Goal: Information Seeking & Learning: Compare options

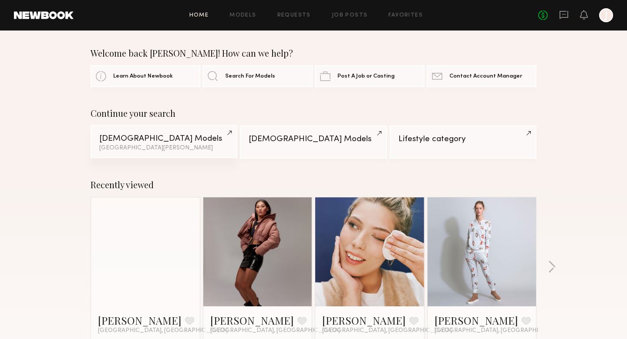
click at [188, 142] on div "Male Models" at bounding box center [163, 139] width 129 height 8
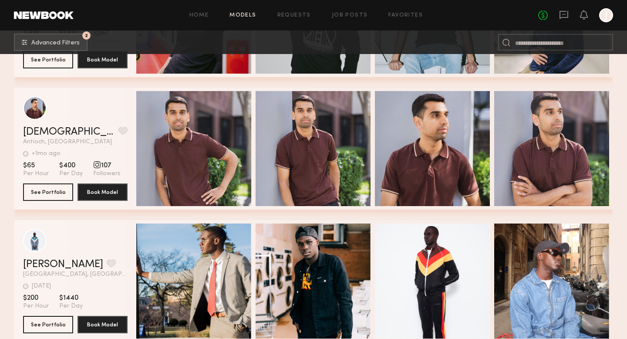
scroll to position [1407, 0]
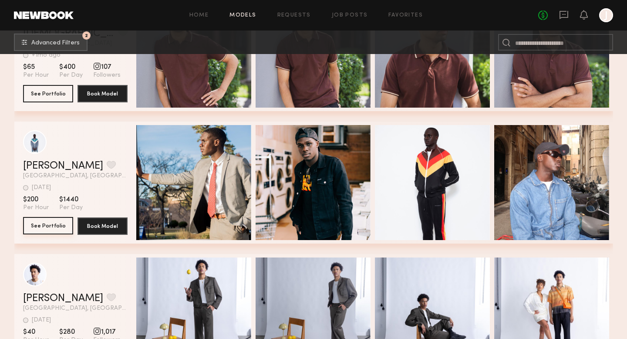
click at [44, 227] on button "See Portfolio" at bounding box center [48, 225] width 50 height 17
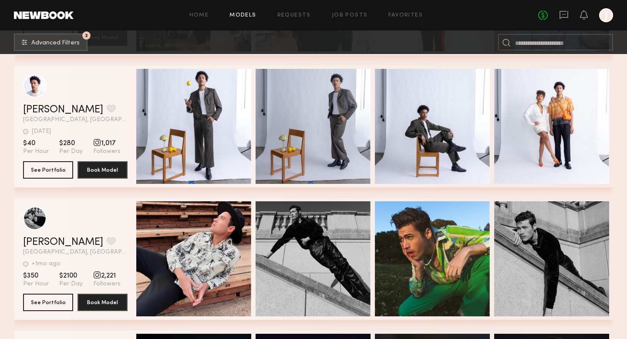
scroll to position [1597, 0]
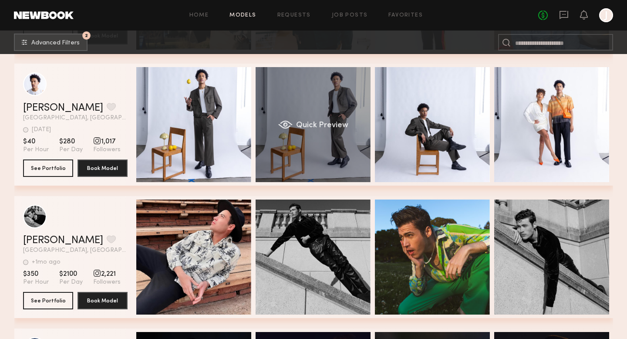
click at [339, 122] on span "Quick Preview" at bounding box center [322, 126] width 52 height 8
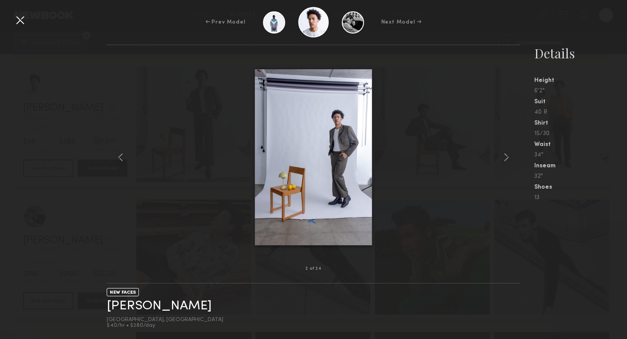
click at [8, 15] on div "← Prev Model Next Model →" at bounding box center [313, 22] width 627 height 31
click at [20, 20] on div at bounding box center [20, 20] width 14 height 14
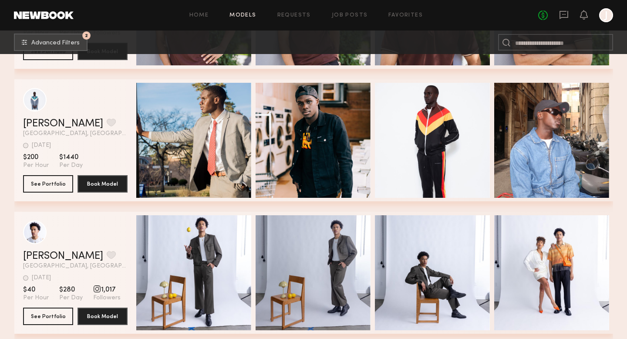
scroll to position [1414, 0]
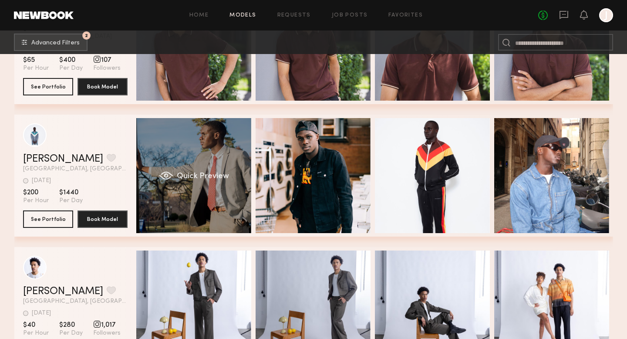
click at [234, 169] on div "Quick Preview" at bounding box center [193, 175] width 115 height 115
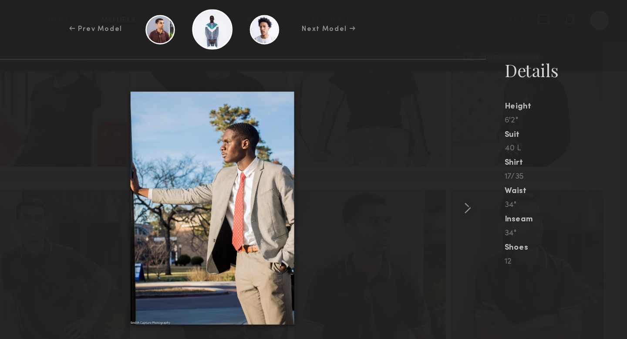
scroll to position [1256, 0]
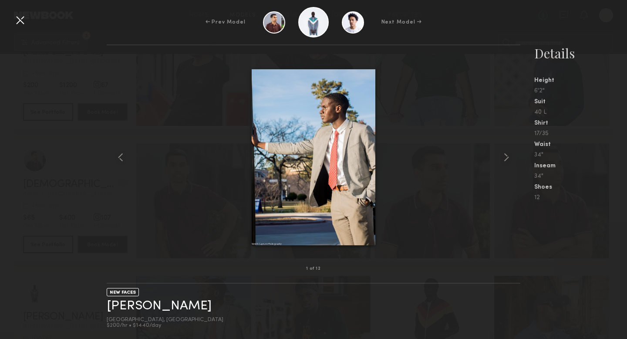
click at [18, 19] on div at bounding box center [20, 20] width 14 height 14
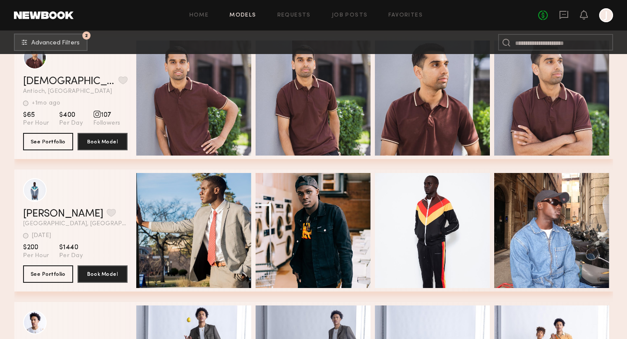
scroll to position [1385, 0]
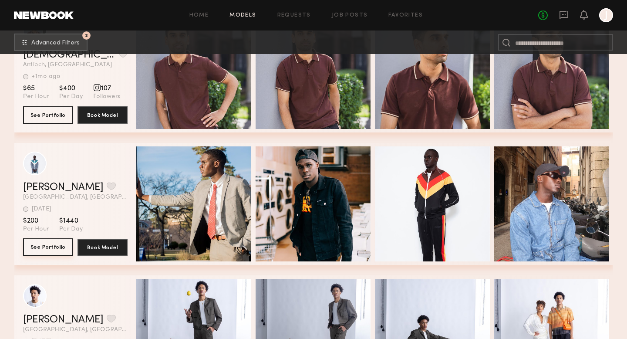
click at [54, 243] on button "See Portfolio" at bounding box center [48, 246] width 50 height 17
click at [40, 244] on button "See Portfolio" at bounding box center [48, 246] width 50 height 17
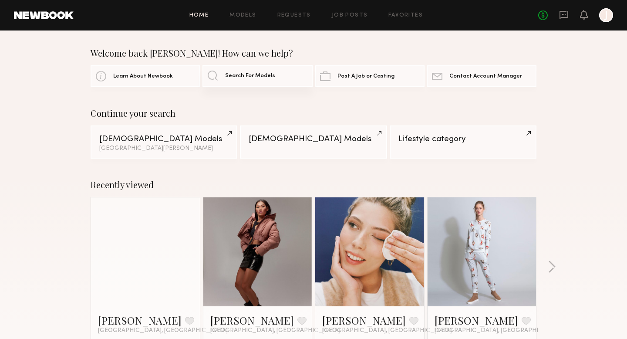
click at [263, 81] on link "Search For Models" at bounding box center [258, 76] width 110 height 22
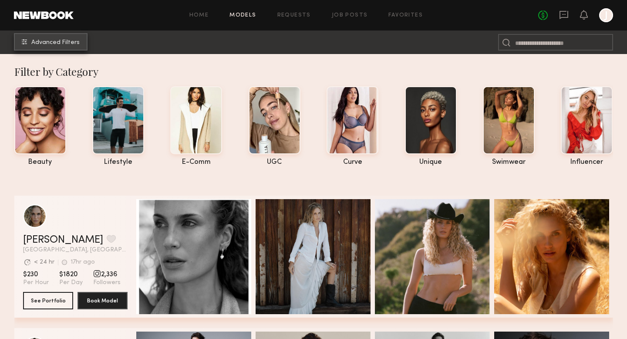
click at [33, 38] on button "Advanced Filters" at bounding box center [51, 41] width 74 height 17
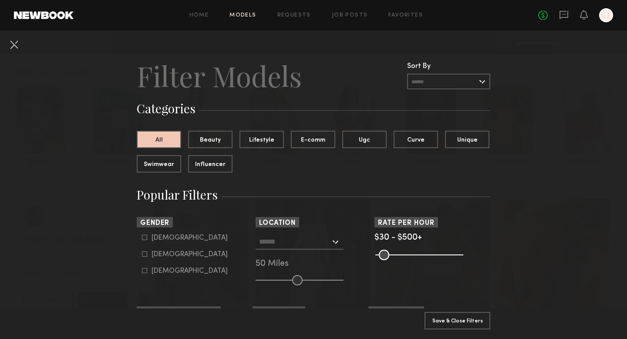
click at [273, 242] on input "text" at bounding box center [294, 241] width 71 height 15
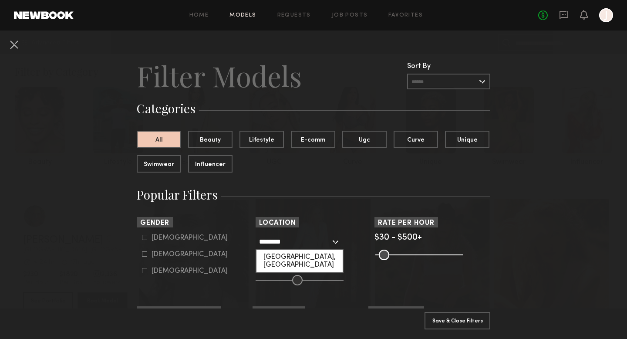
click at [288, 258] on div "San Jose, CA" at bounding box center [300, 261] width 86 height 23
type input "**********"
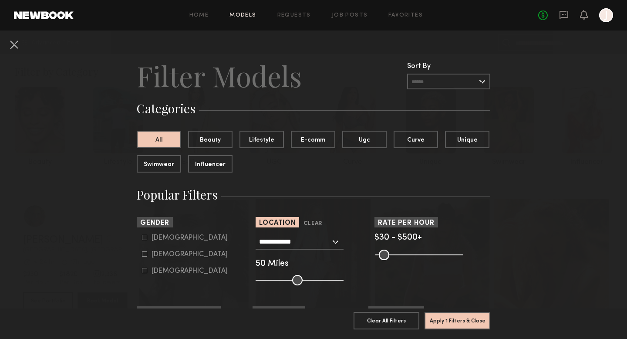
click at [162, 252] on div "Female" at bounding box center [190, 254] width 76 height 5
type input "**"
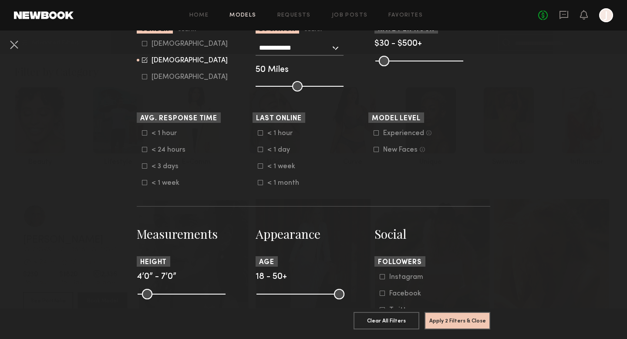
scroll to position [203, 0]
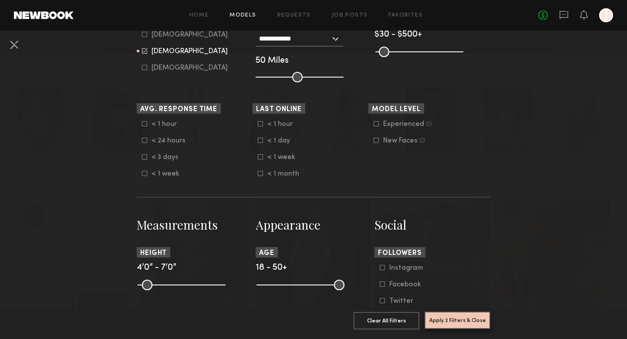
click at [457, 324] on button "Apply 2 Filters & Close" at bounding box center [458, 320] width 66 height 17
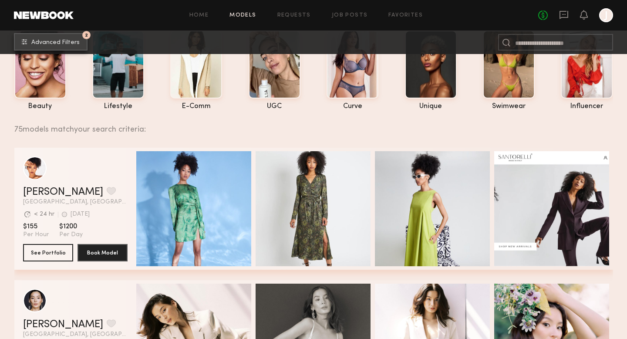
scroll to position [58, 0]
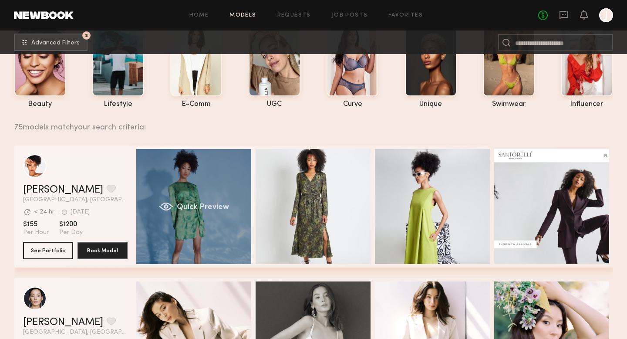
click at [201, 192] on div "Quick Preview" at bounding box center [193, 206] width 115 height 115
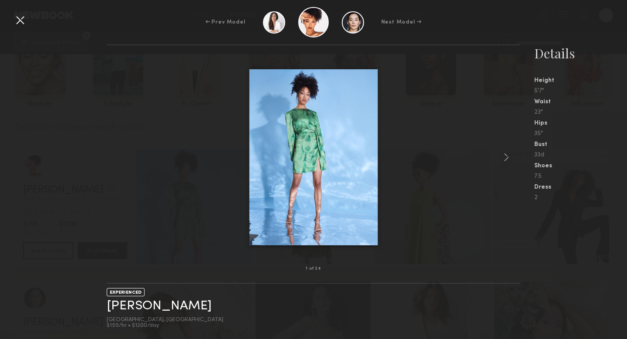
click at [20, 17] on div at bounding box center [20, 20] width 14 height 14
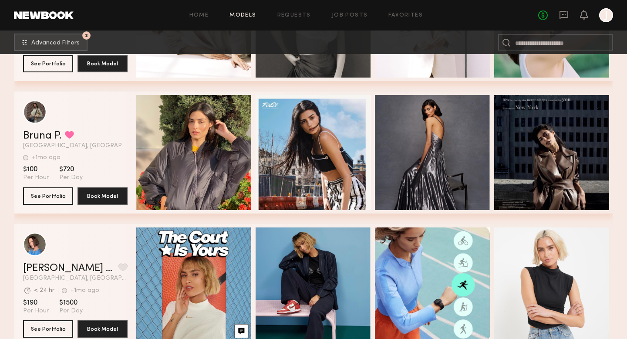
scroll to position [379, 0]
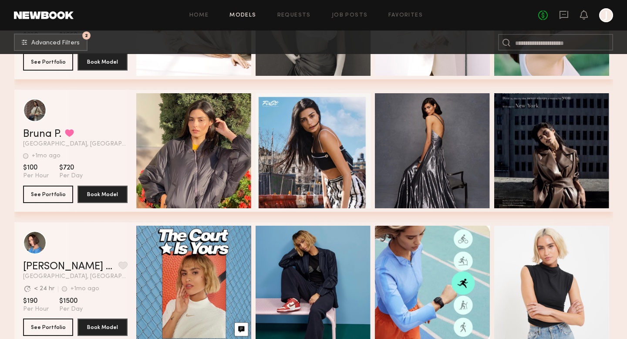
click at [210, 165] on div "Quick Preview" at bounding box center [193, 150] width 115 height 115
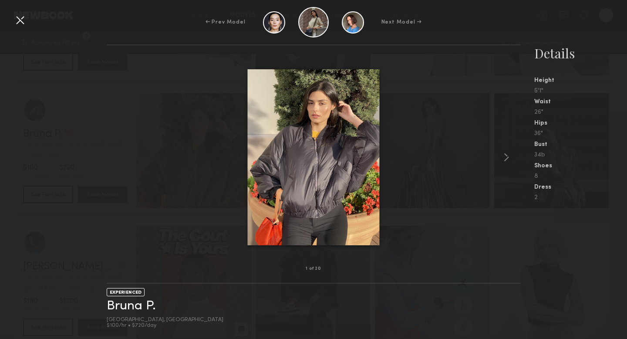
click at [21, 22] on div at bounding box center [20, 20] width 14 height 14
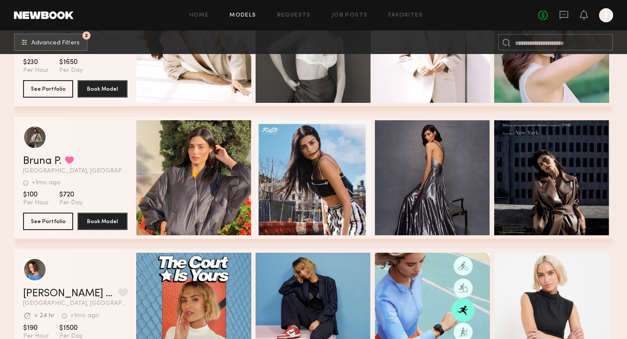
scroll to position [353, 0]
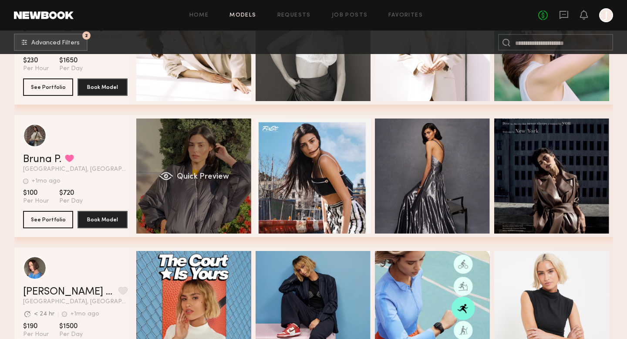
click at [226, 179] on span "Quick Preview" at bounding box center [202, 177] width 52 height 8
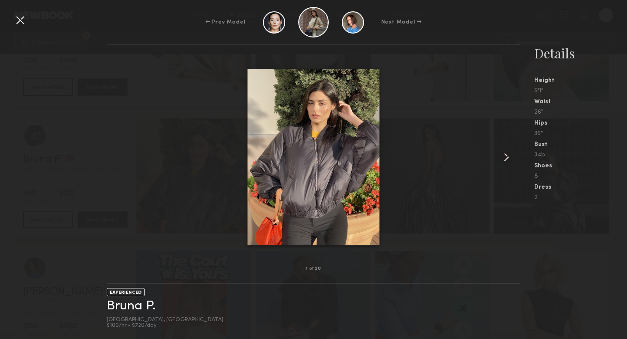
click at [506, 155] on common-icon at bounding box center [507, 157] width 14 height 14
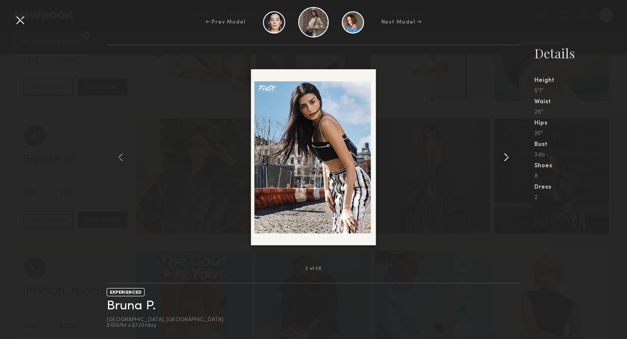
click at [506, 155] on common-icon at bounding box center [507, 157] width 14 height 14
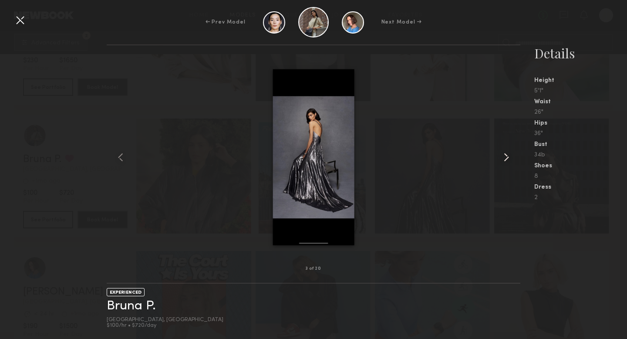
click at [506, 155] on common-icon at bounding box center [507, 157] width 14 height 14
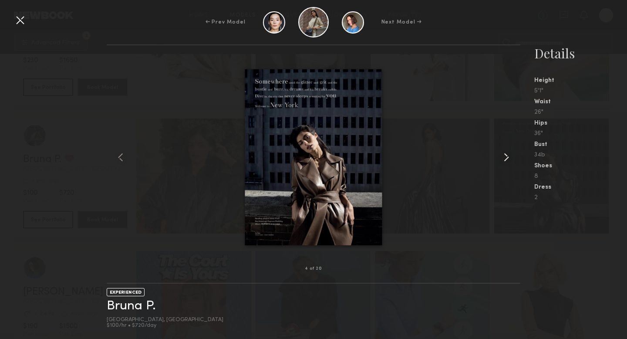
click at [506, 155] on common-icon at bounding box center [507, 157] width 14 height 14
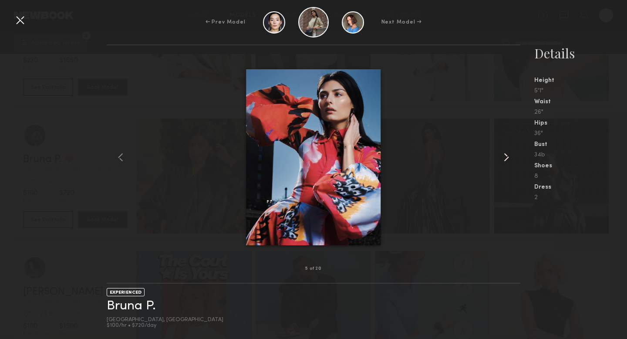
click at [506, 155] on common-icon at bounding box center [507, 157] width 14 height 14
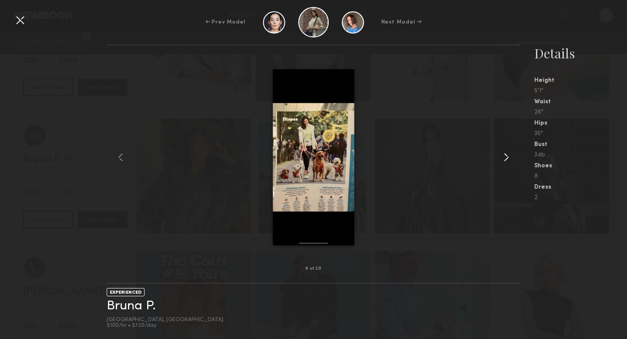
click at [506, 155] on common-icon at bounding box center [507, 157] width 14 height 14
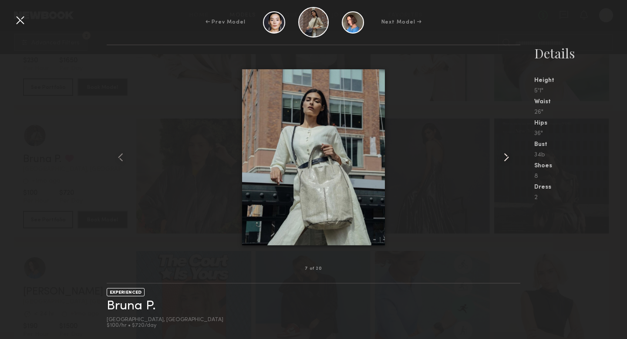
click at [506, 155] on common-icon at bounding box center [507, 157] width 14 height 14
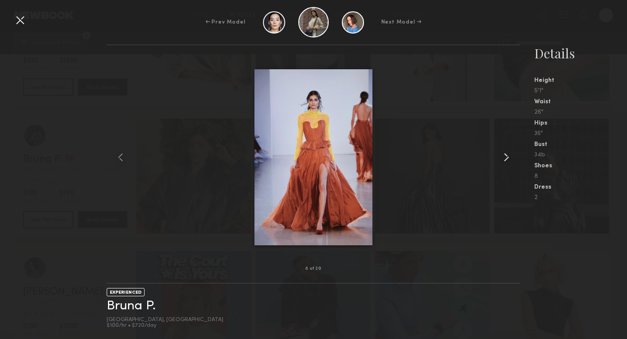
click at [506, 155] on common-icon at bounding box center [507, 157] width 14 height 14
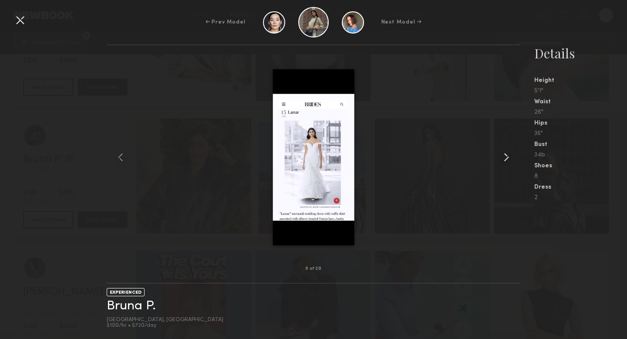
click at [506, 155] on common-icon at bounding box center [507, 157] width 14 height 14
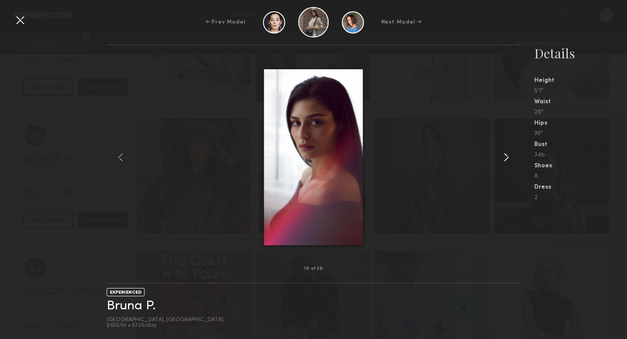
click at [506, 155] on common-icon at bounding box center [507, 157] width 14 height 14
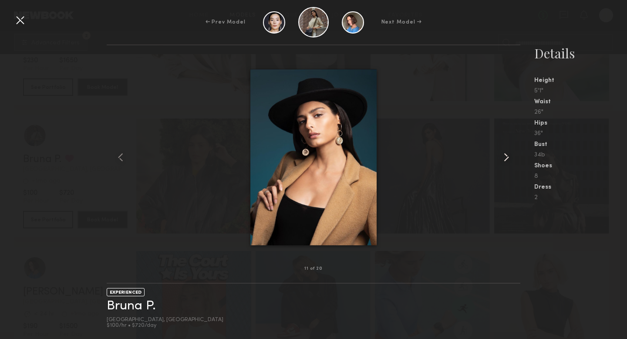
click at [506, 155] on common-icon at bounding box center [507, 157] width 14 height 14
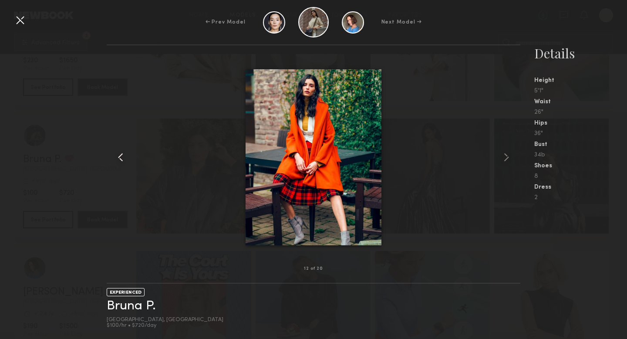
click at [116, 157] on common-icon at bounding box center [121, 157] width 14 height 14
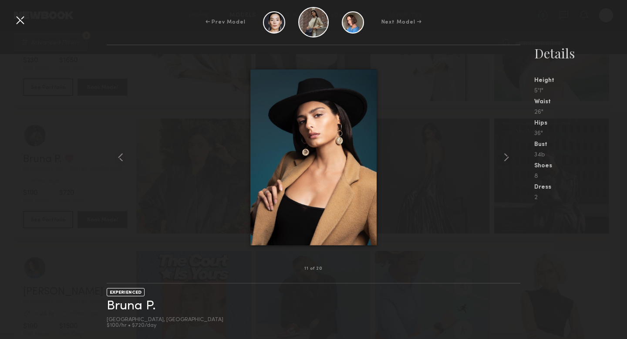
click at [24, 24] on div at bounding box center [20, 20] width 14 height 14
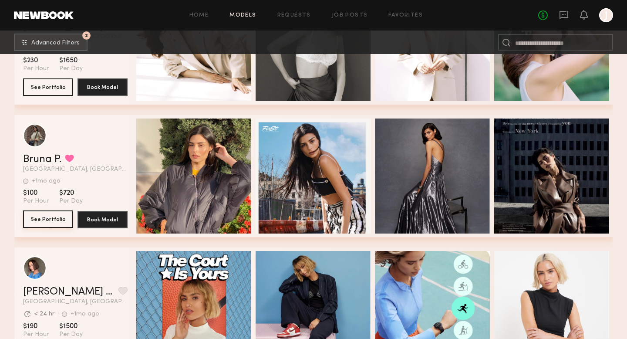
click at [54, 218] on button "See Portfolio" at bounding box center [48, 218] width 50 height 17
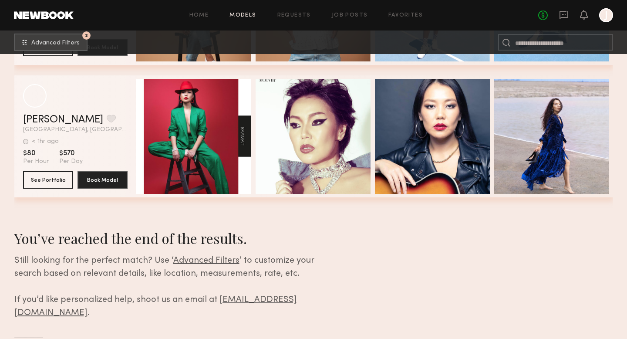
scroll to position [9930, 0]
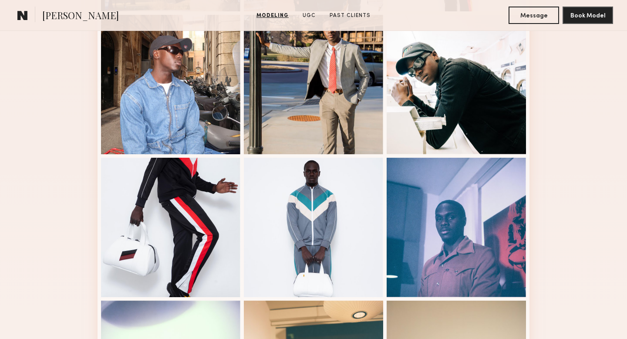
scroll to position [683, 0]
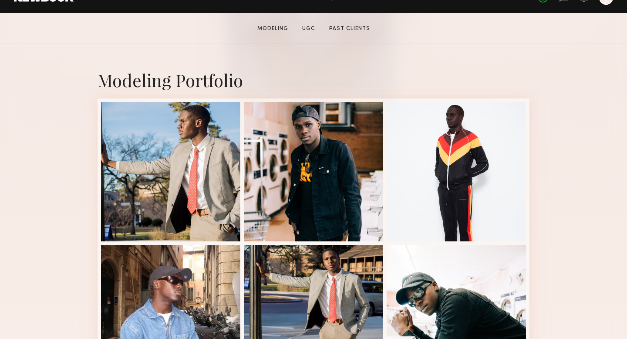
scroll to position [180, 0]
